Goal: Find specific page/section: Find specific page/section

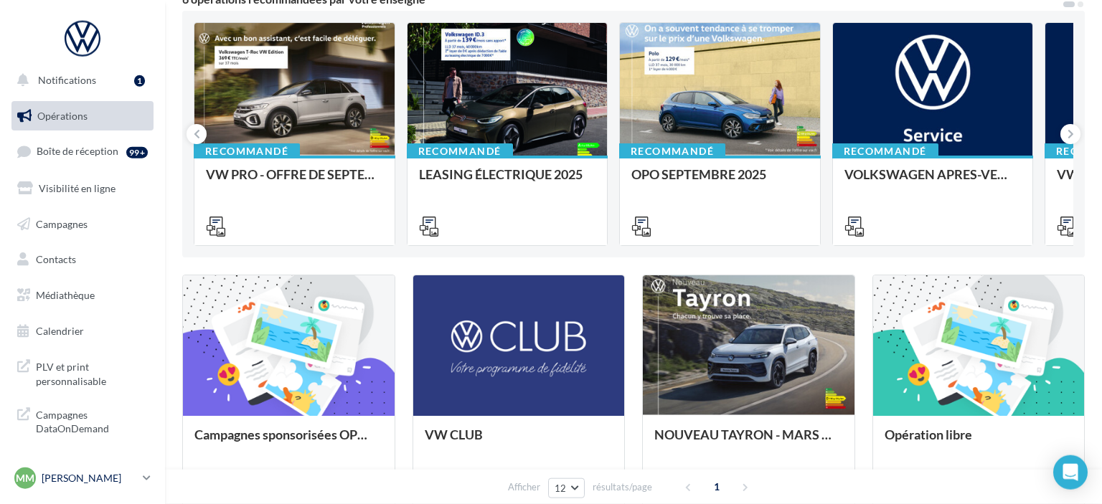
scroll to position [151, 0]
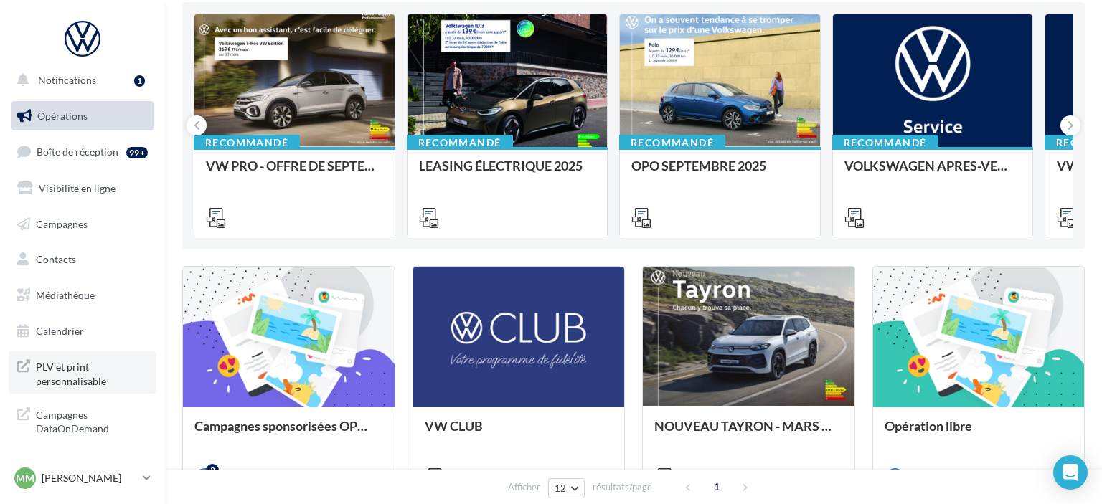
click at [72, 369] on span "PLV et print personnalisable" at bounding box center [92, 372] width 112 height 31
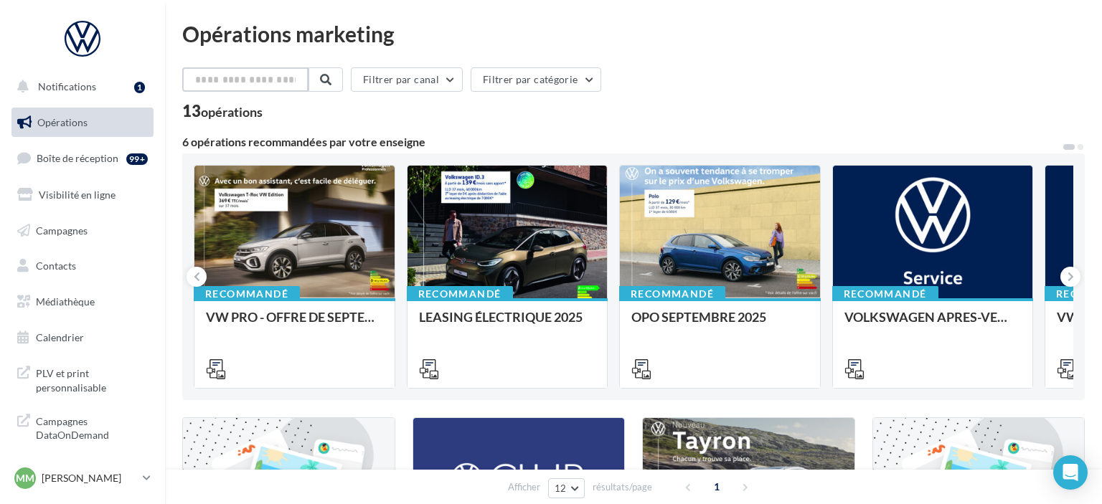
click at [294, 76] on input "text" at bounding box center [245, 79] width 126 height 24
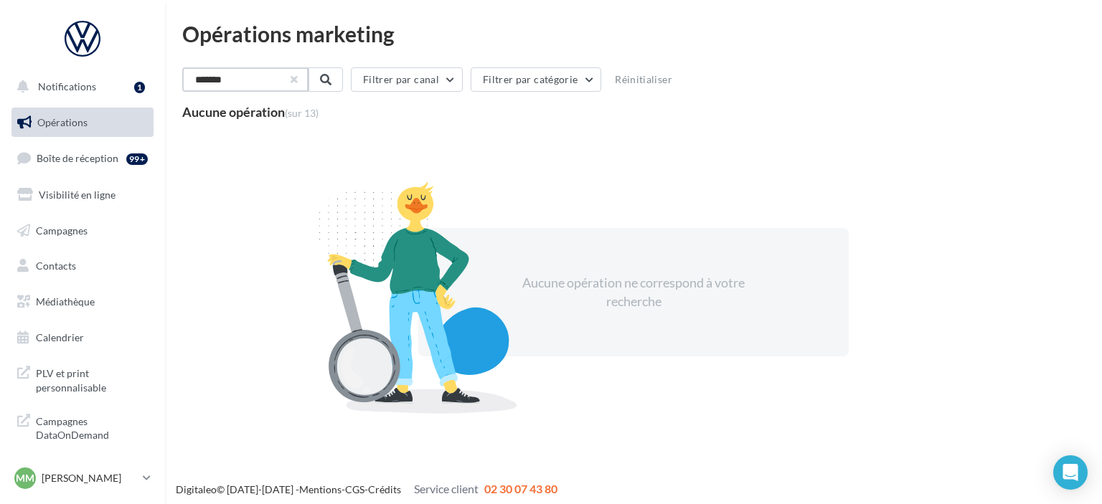
type input "*******"
click at [296, 80] on button "button" at bounding box center [293, 80] width 6 height 6
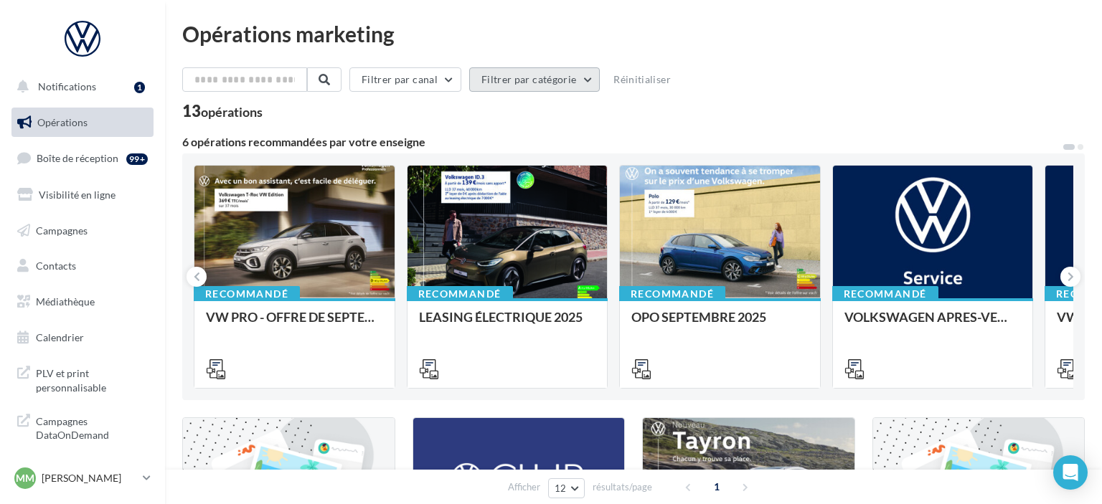
click at [600, 78] on button "Filtrer par catégorie" at bounding box center [534, 79] width 131 height 24
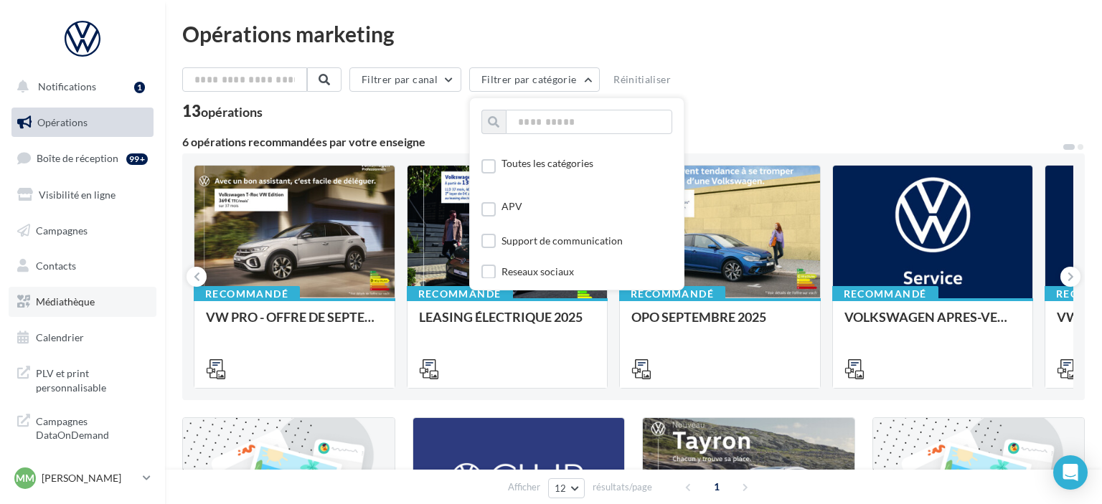
click at [121, 306] on link "Médiathèque" at bounding box center [83, 302] width 148 height 30
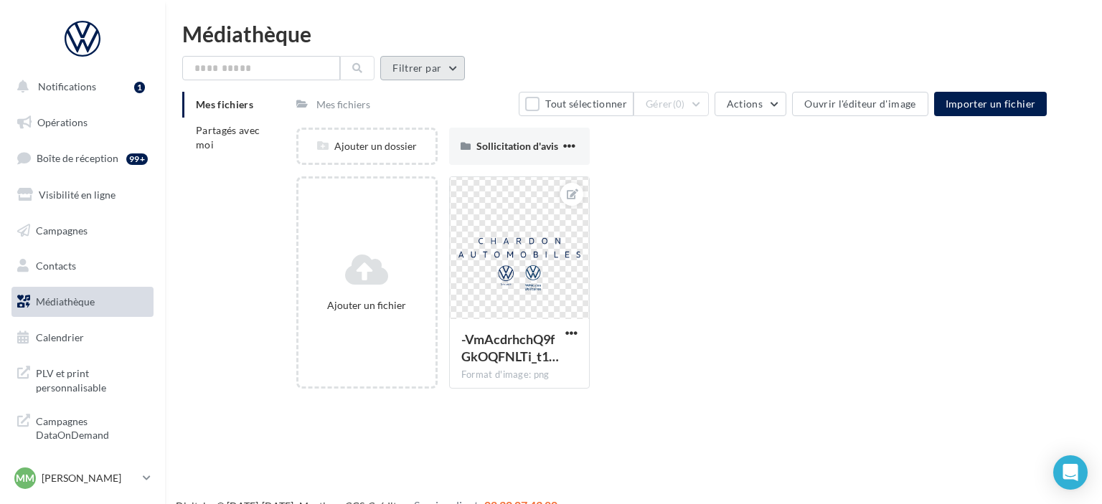
click at [444, 67] on button "Filtrer par" at bounding box center [422, 68] width 85 height 24
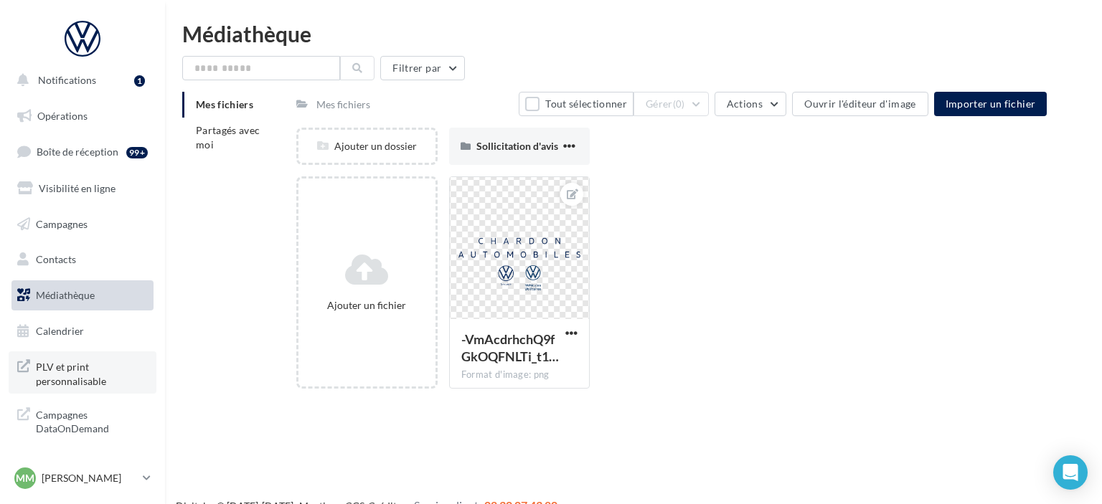
click at [72, 373] on span "PLV et print personnalisable" at bounding box center [92, 372] width 112 height 31
